Goal: Task Accomplishment & Management: Use online tool/utility

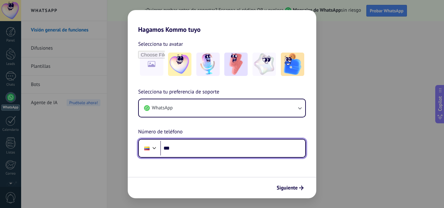
click at [182, 149] on input "***" at bounding box center [232, 148] width 145 height 15
type input "**********"
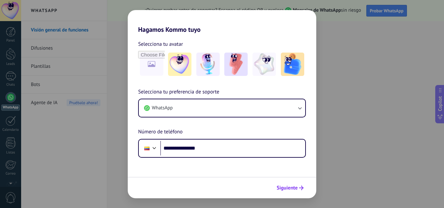
click at [290, 190] on span "Siguiente" at bounding box center [287, 188] width 21 height 5
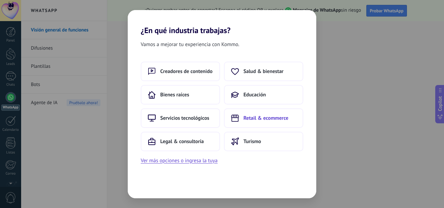
click at [261, 122] on button "Retail & ecommerce" at bounding box center [263, 119] width 79 height 20
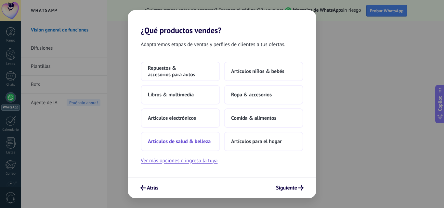
click at [185, 139] on span "Artículos de salud & belleza" at bounding box center [179, 142] width 63 height 7
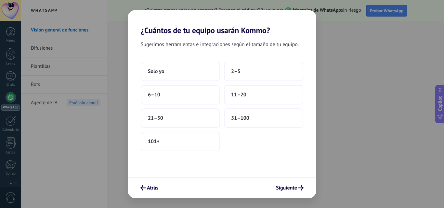
click at [289, 181] on div "Atrás Siguiente" at bounding box center [222, 187] width 189 height 21
click at [291, 188] on span "Siguiente" at bounding box center [286, 188] width 21 height 5
click at [173, 65] on button "Solo yo" at bounding box center [180, 72] width 79 height 20
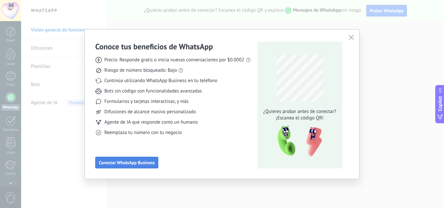
click at [150, 163] on span "Conectar WhatsApp Business" at bounding box center [127, 163] width 56 height 5
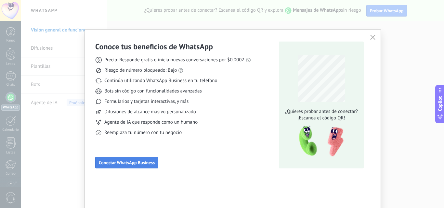
click at [125, 163] on span "Conectar WhatsApp Business" at bounding box center [127, 163] width 56 height 5
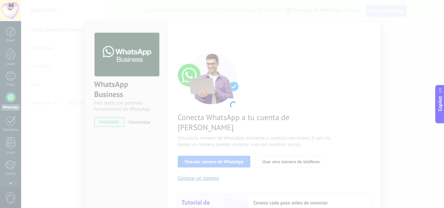
click at [442, 105] on span "Copilot" at bounding box center [440, 103] width 7 height 15
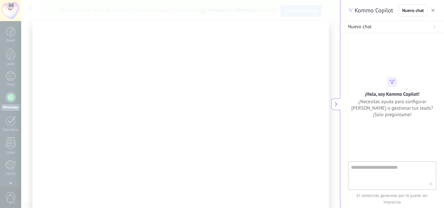
click at [385, 177] on textarea at bounding box center [387, 175] width 73 height 23
type textarea "**********"
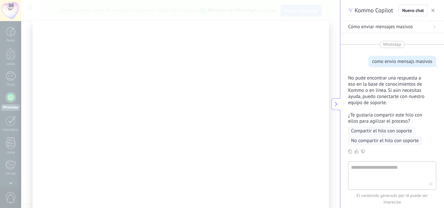
scroll to position [36, 0]
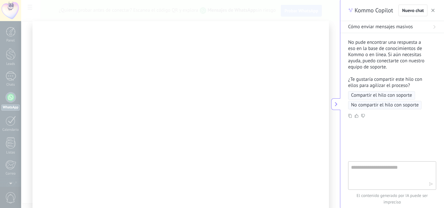
click at [140, 97] on div at bounding box center [181, 118] width 297 height 194
click at [435, 8] on span "button" at bounding box center [433, 10] width 3 height 5
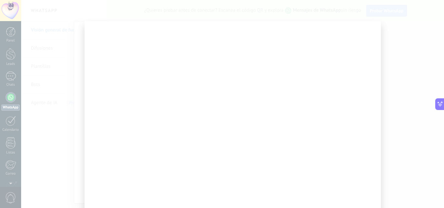
click at [92, 103] on div at bounding box center [233, 118] width 297 height 194
click at [329, 106] on div at bounding box center [233, 118] width 297 height 194
click at [8, 101] on div "Conoce tus beneficios de WhatsApp Precio: Responde gratis o inicia nuevas conve…" at bounding box center [222, 104] width 444 height 208
click at [112, 120] on div at bounding box center [233, 118] width 297 height 194
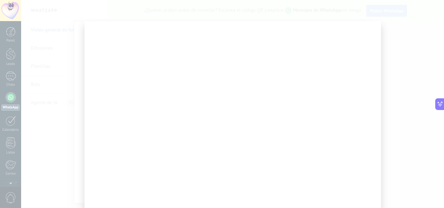
click at [10, 195] on div "Conoce tus beneficios de WhatsApp Precio: Responde gratis o inicia nuevas conve…" at bounding box center [222, 104] width 444 height 208
click at [10, 167] on div "Conoce tus beneficios de WhatsApp Precio: Responde gratis o inicia nuevas conve…" at bounding box center [222, 104] width 444 height 208
click at [14, 142] on div "Conoce tus beneficios de WhatsApp Precio: Responde gratis o inicia nuevas conve…" at bounding box center [222, 104] width 444 height 208
drag, startPoint x: 4, startPoint y: 114, endPoint x: 9, endPoint y: 104, distance: 11.5
click at [5, 114] on div "Conoce tus beneficios de WhatsApp Precio: Responde gratis o inicia nuevas conve…" at bounding box center [222, 104] width 444 height 208
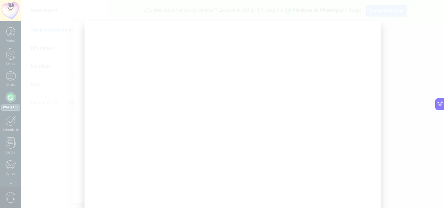
click at [9, 103] on div "Conoce tus beneficios de WhatsApp Precio: Responde gratis o inicia nuevas conve…" at bounding box center [222, 104] width 444 height 208
click at [94, 118] on div at bounding box center [233, 118] width 297 height 194
click at [1, 117] on div "Conoce tus beneficios de WhatsApp Precio: Responde gratis o inicia nuevas conve…" at bounding box center [222, 104] width 444 height 208
click at [4, 119] on div "Conoce tus beneficios de WhatsApp Precio: Responde gratis o inicia nuevas conve…" at bounding box center [222, 104] width 444 height 208
click at [17, 124] on div "Conoce tus beneficios de WhatsApp Precio: Responde gratis o inicia nuevas conve…" at bounding box center [222, 104] width 444 height 208
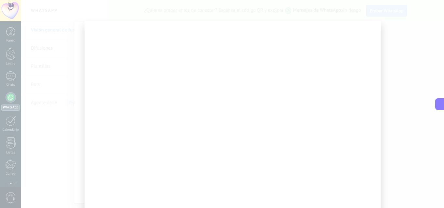
click at [444, 110] on button at bounding box center [440, 105] width 9 height 12
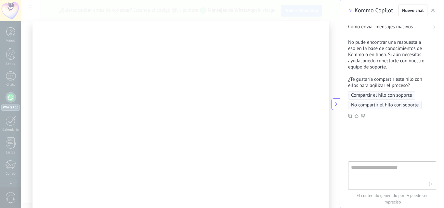
click at [434, 10] on use "button" at bounding box center [433, 10] width 3 height 3
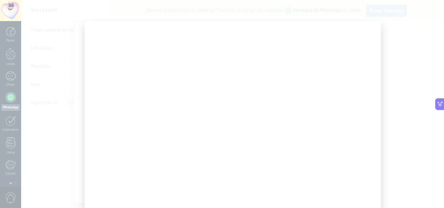
click at [399, 95] on div at bounding box center [232, 104] width 423 height 208
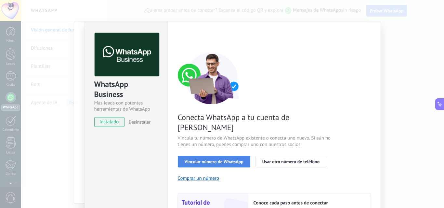
click at [211, 160] on span "Vincular número de WhatsApp" at bounding box center [214, 162] width 59 height 5
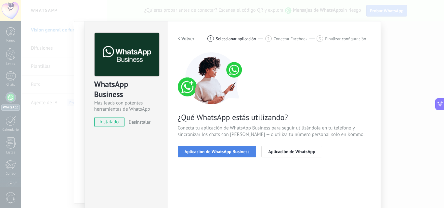
click at [226, 154] on span "Aplicación de WhatsApp Business" at bounding box center [217, 152] width 65 height 5
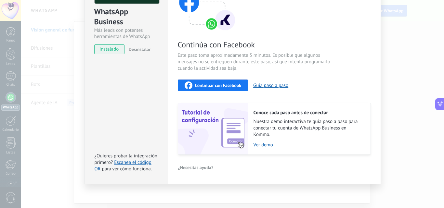
scroll to position [60, 0]
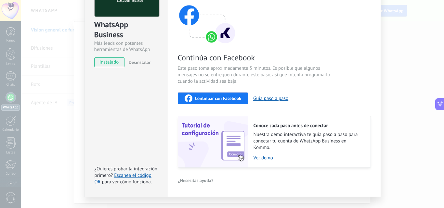
click at [218, 103] on button "Continuar con Facebook" at bounding box center [213, 99] width 71 height 12
click at [215, 101] on span "Continuar con Facebook" at bounding box center [218, 98] width 47 height 5
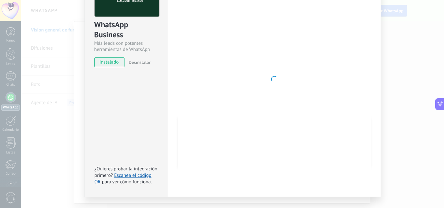
click at [85, 109] on div "WhatsApp Business Más leads con potentes herramientas de WhatsApp instalado Des…" at bounding box center [126, 79] width 83 height 236
drag, startPoint x: 131, startPoint y: 113, endPoint x: 138, endPoint y: 113, distance: 6.8
click at [131, 113] on div "WhatsApp Business Más leads con potentes herramientas de WhatsApp instalado Des…" at bounding box center [126, 79] width 83 height 236
click at [140, 61] on span "Desinstalar" at bounding box center [140, 63] width 22 height 6
